Goal: Transaction & Acquisition: Purchase product/service

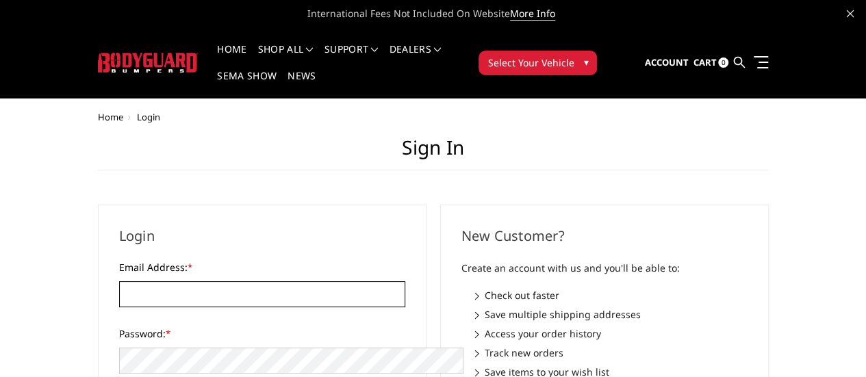
click at [315, 281] on input "Email Address: *" at bounding box center [262, 294] width 286 height 26
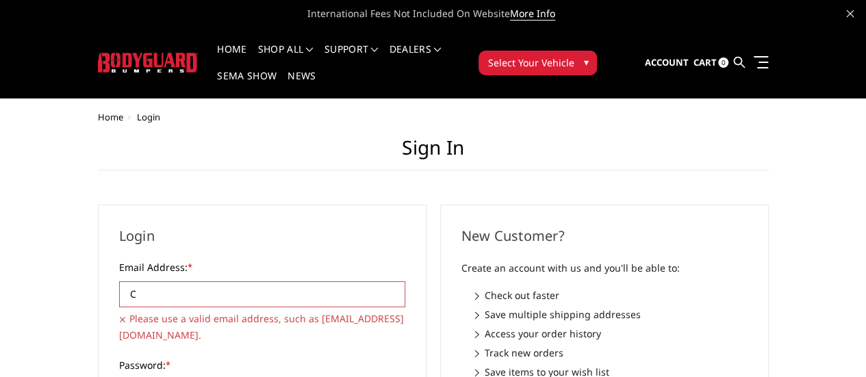
type input "Coolidgeautomotiverepair@gmail.com"
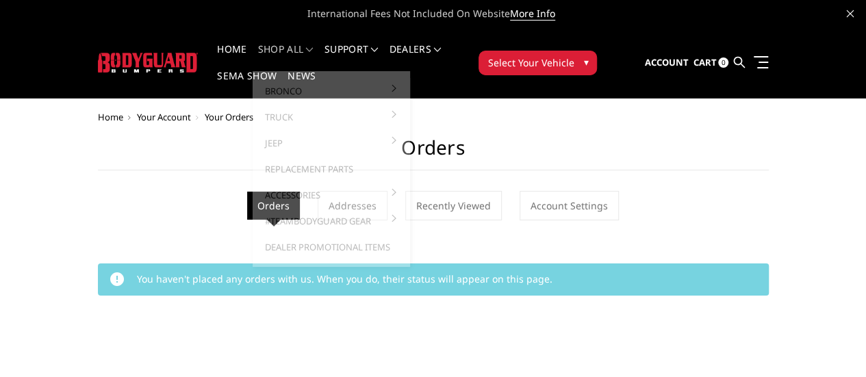
click at [281, 58] on link "shop all" at bounding box center [285, 58] width 55 height 27
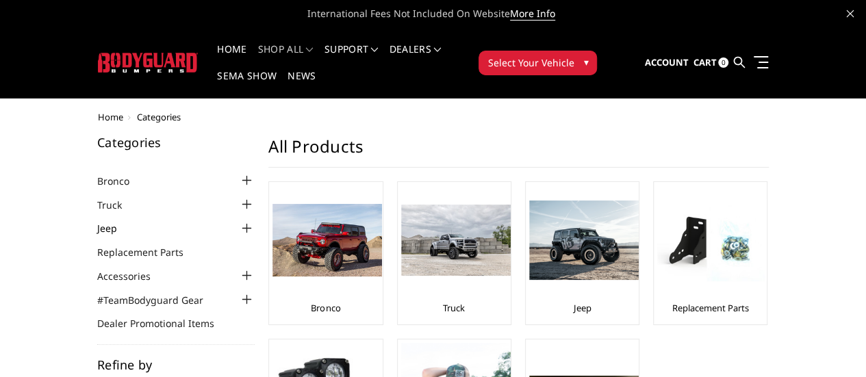
click at [97, 221] on link "Jeep" at bounding box center [115, 228] width 37 height 14
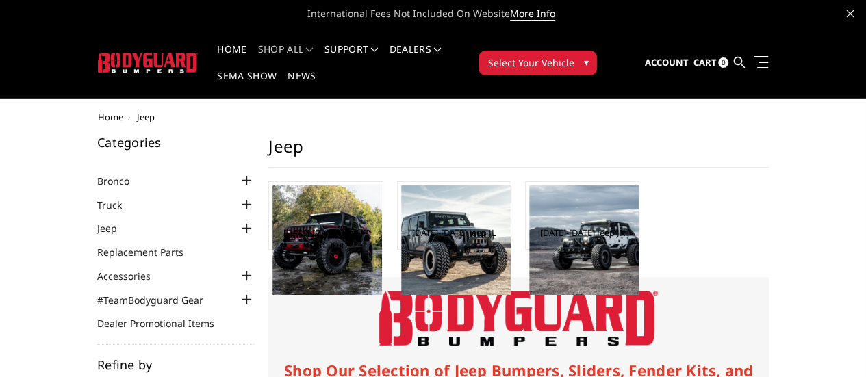
click at [97, 316] on link "Dealer Promotional Items" at bounding box center [164, 323] width 134 height 14
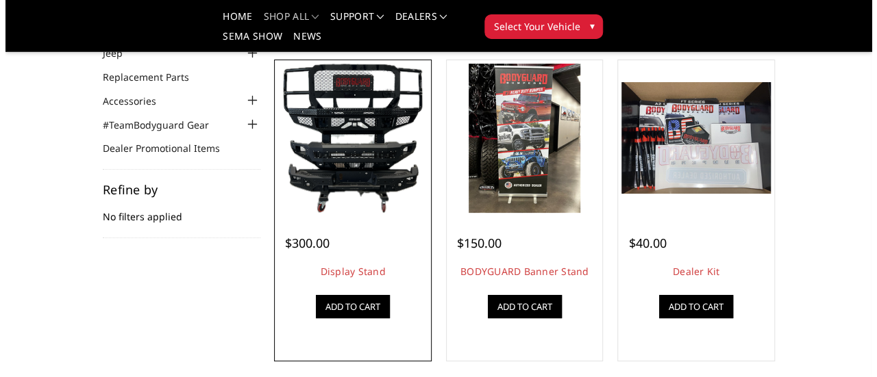
scroll to position [110, 0]
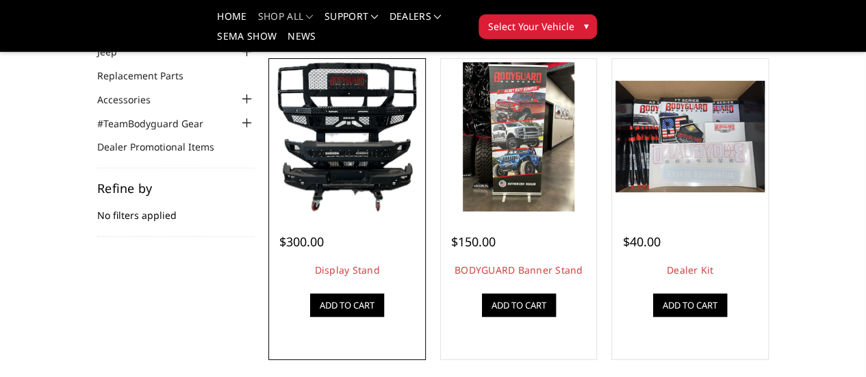
click at [0, 0] on link "Quick view" at bounding box center [0, 0] width 0 height 0
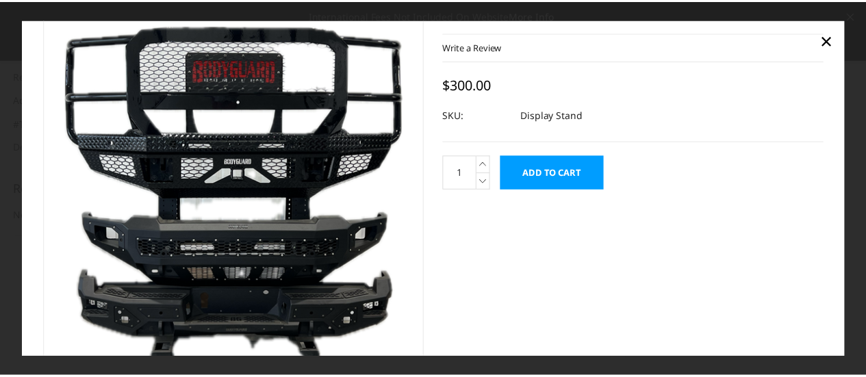
scroll to position [0, 0]
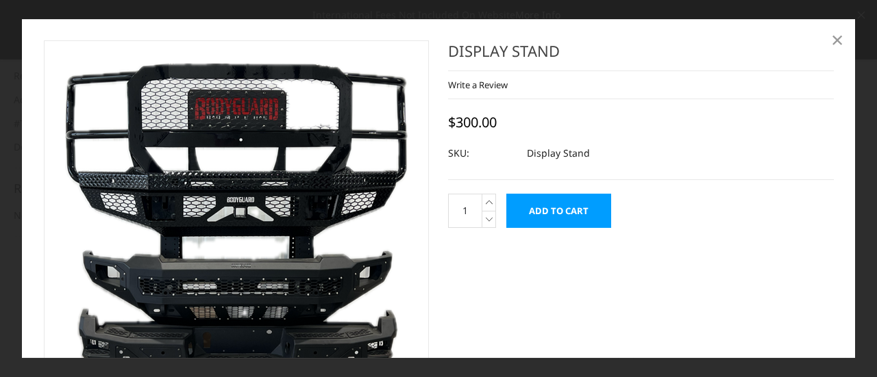
click at [834, 42] on span "×" at bounding box center [837, 39] width 12 height 29
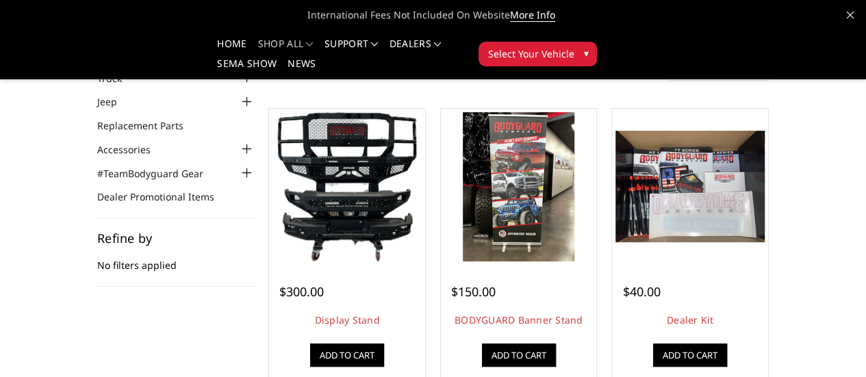
scroll to position [62, 0]
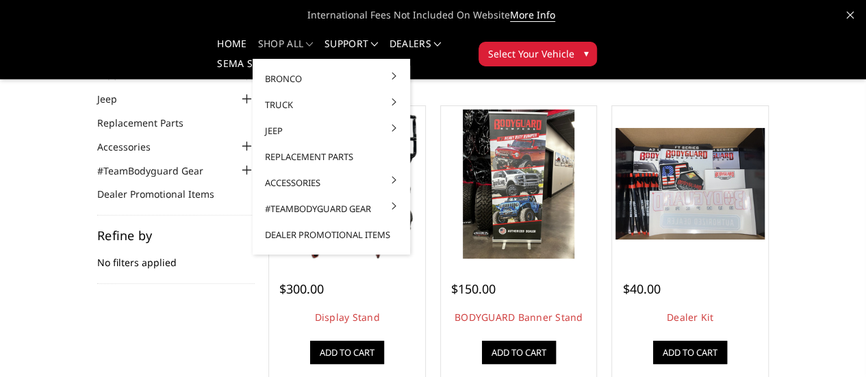
click at [272, 43] on link "shop all" at bounding box center [285, 49] width 55 height 20
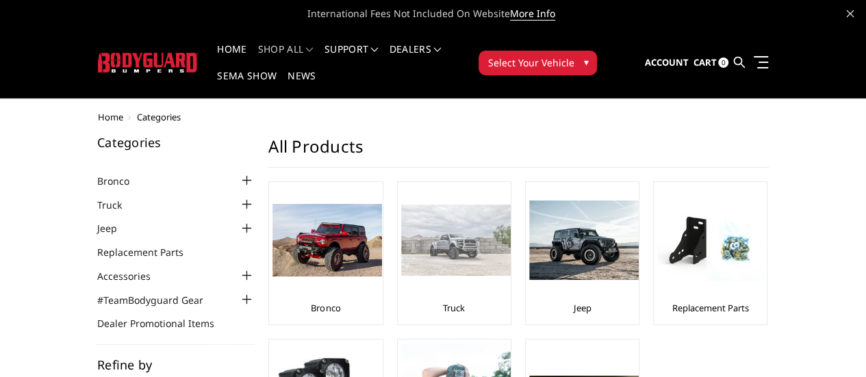
click at [401, 247] on img at bounding box center [456, 240] width 110 height 71
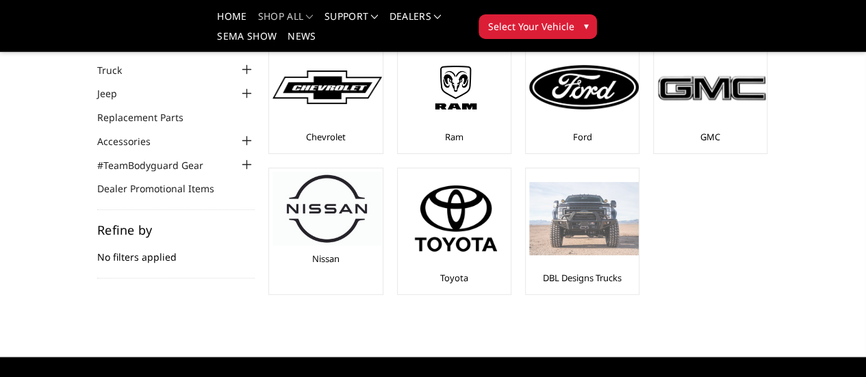
scroll to position [55, 0]
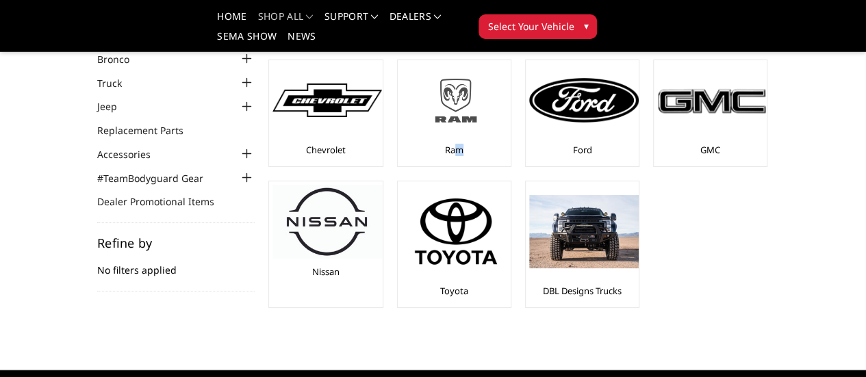
click at [401, 154] on div "Ram" at bounding box center [454, 113] width 106 height 99
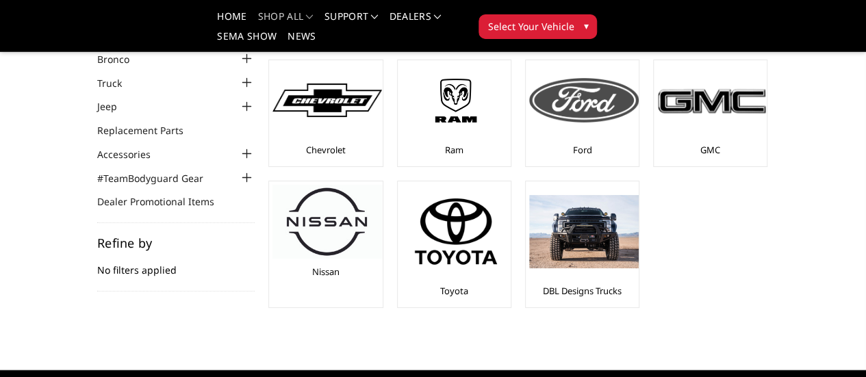
click at [529, 140] on div "Ford" at bounding box center [582, 113] width 106 height 99
click at [529, 93] on img at bounding box center [584, 100] width 110 height 44
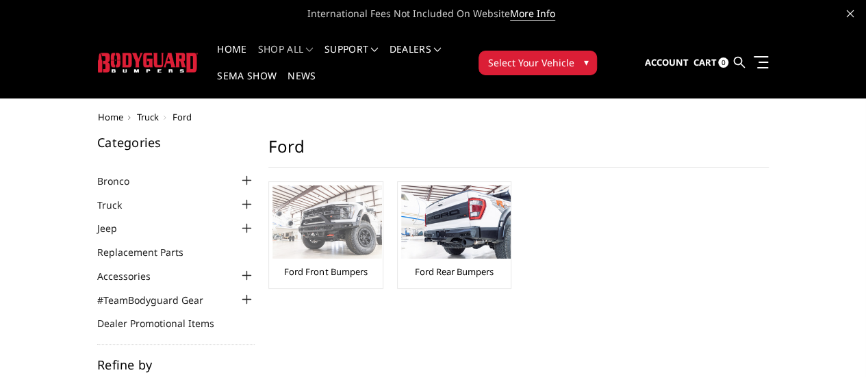
click at [273, 235] on div "Ford Front Bumpers" at bounding box center [326, 235] width 106 height 99
click at [284, 266] on link "Ford Front Bumpers" at bounding box center [325, 272] width 83 height 12
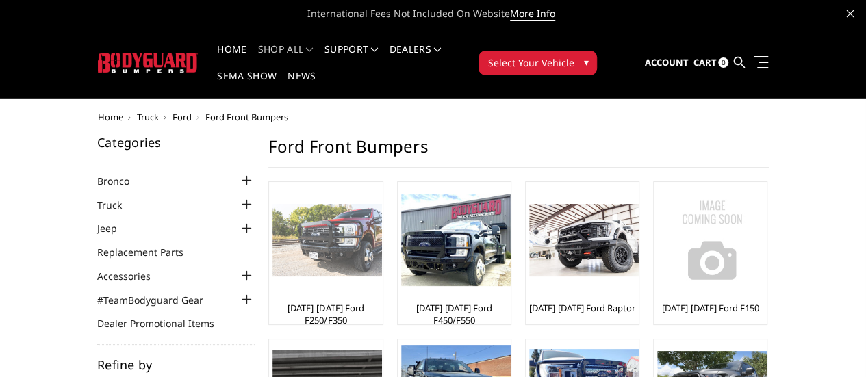
click at [273, 302] on link "[DATE]-[DATE] Ford F250/F350" at bounding box center [326, 314] width 106 height 25
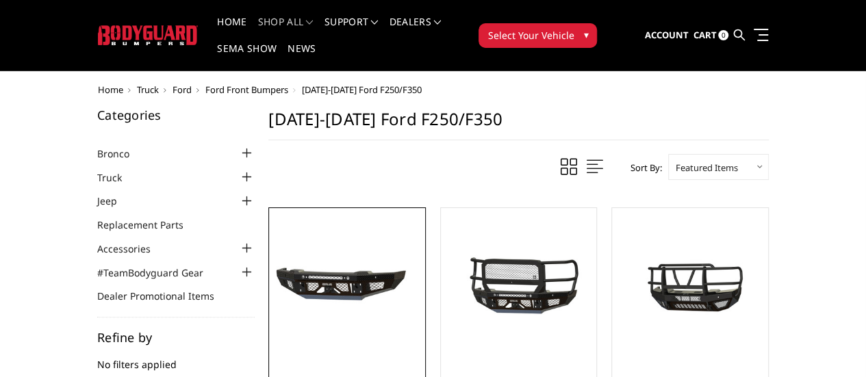
scroll to position [27, 0]
